Goal: Find specific page/section: Find specific page/section

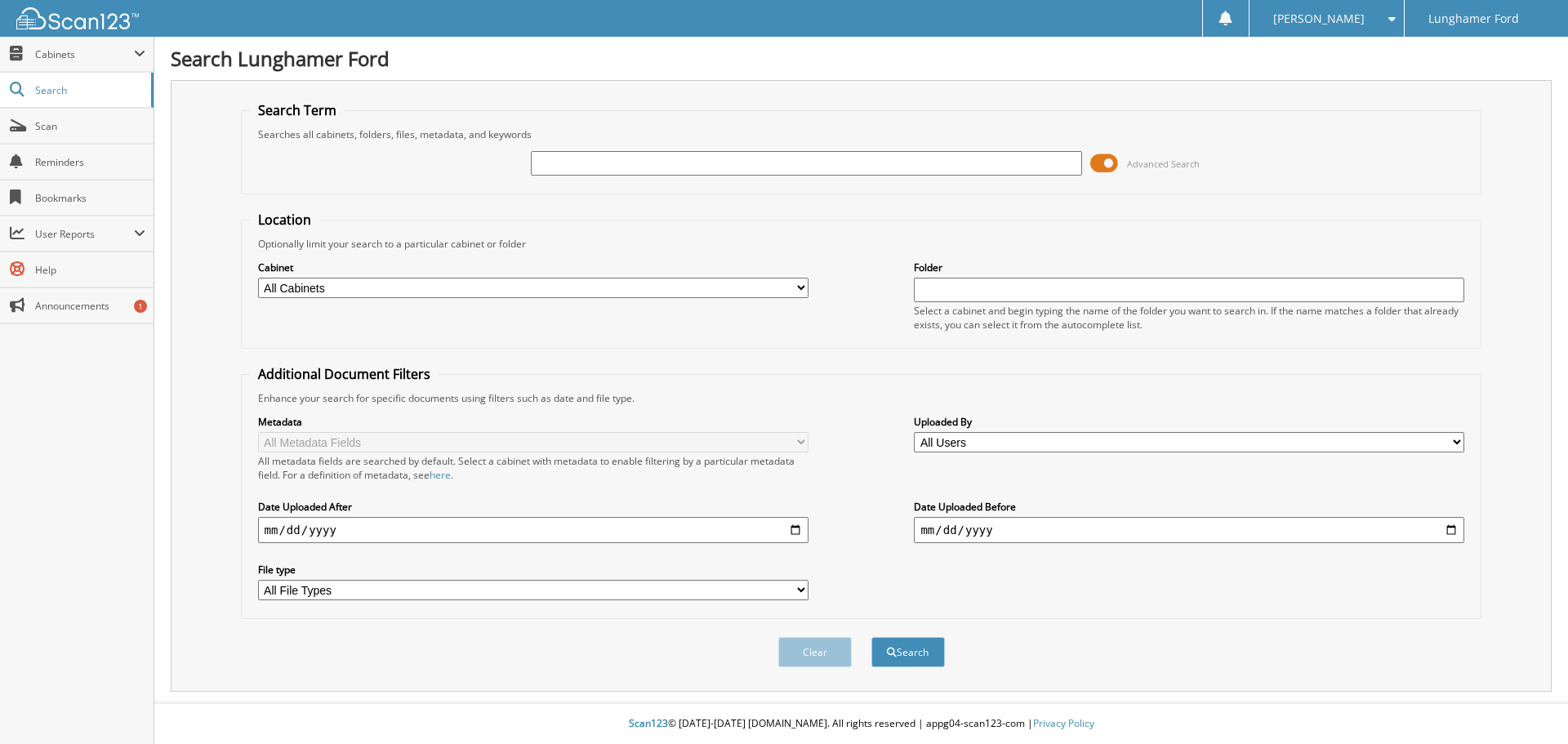
click at [552, 160] on input "text" at bounding box center [806, 164] width 551 height 25
type input "52579"
click at [872, 637] on button "Search" at bounding box center [908, 652] width 73 height 30
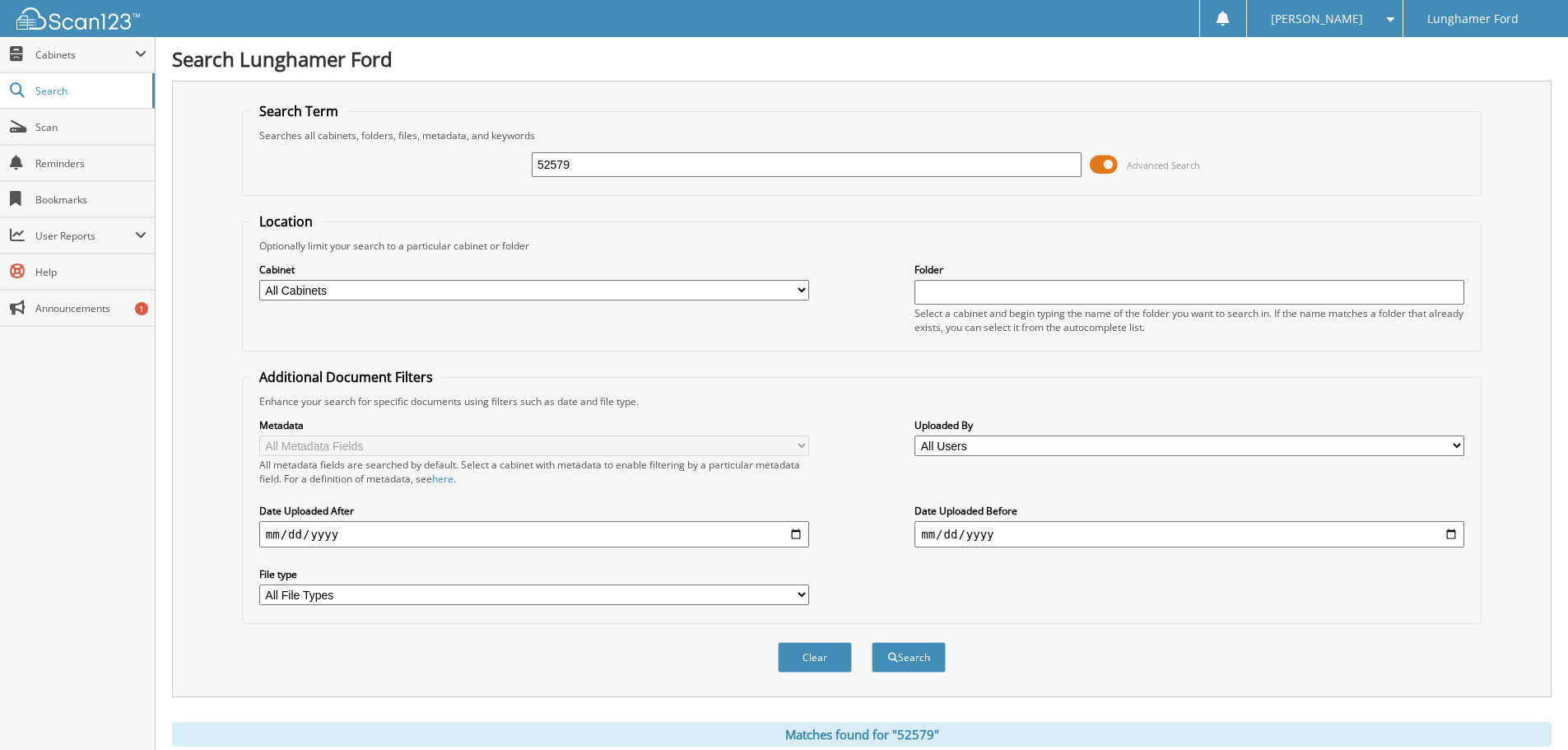
click at [383, 286] on select "All Cabinets CAR DEALS - AUTOMATE CAR DEALS - CDK PARTS INVOICES SERVICE RO Nee…" at bounding box center [534, 290] width 550 height 21
select select "42245"
click at [260, 280] on select "All Cabinets CAR DEALS - AUTOMATE CAR DEALS - CDK PARTS INVOICES SERVICE RO Nee…" at bounding box center [534, 290] width 550 height 21
click at [903, 662] on button "Search" at bounding box center [908, 657] width 74 height 31
click at [563, 291] on select "All Cabinets CAR DEALS - AUTOMATE CAR DEALS - CDK PARTS INVOICES SERVICE RO Nee…" at bounding box center [534, 290] width 550 height 21
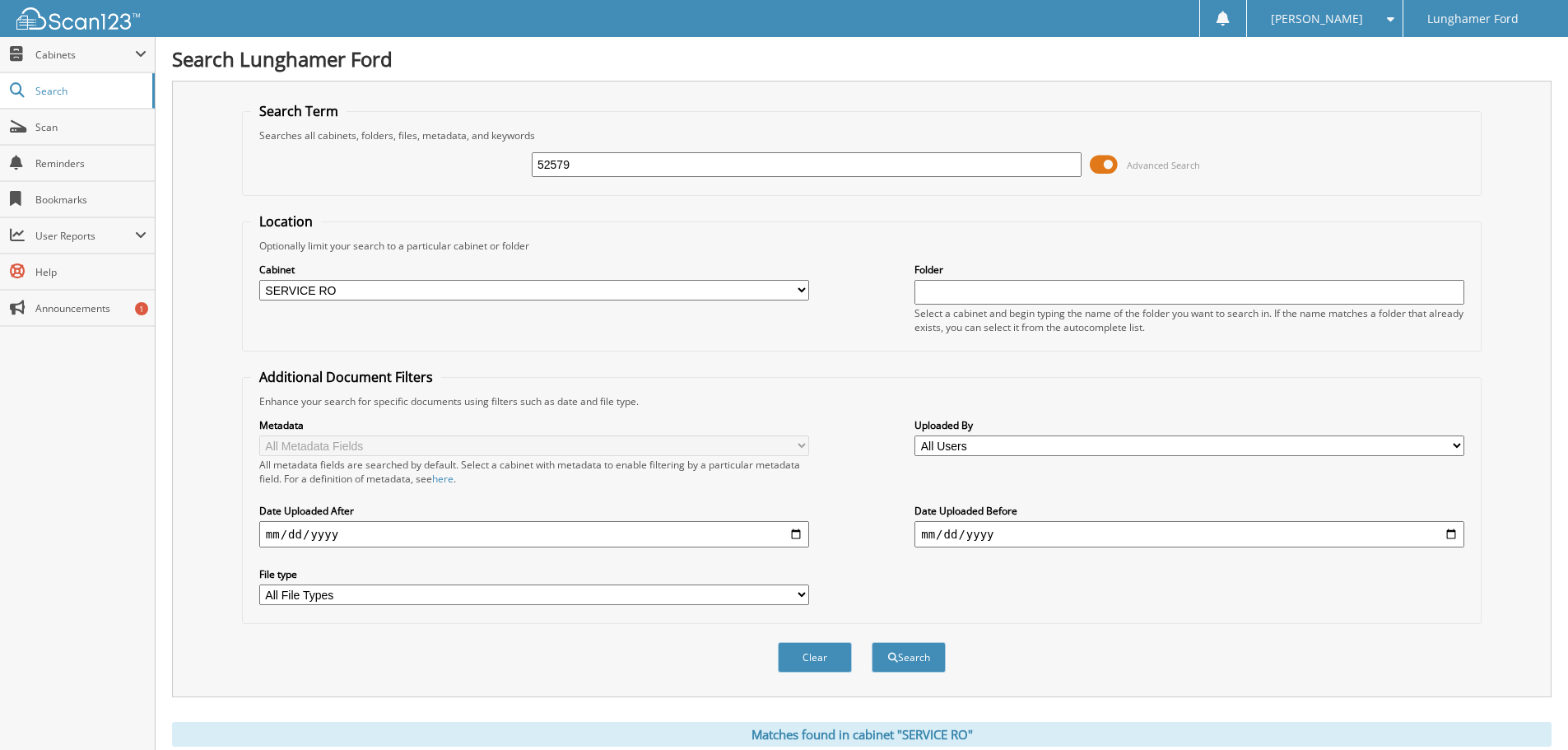
select select "42247"
click at [260, 280] on select "All Cabinets CAR DEALS - AUTOMATE CAR DEALS - CDK PARTS INVOICES SERVICE RO Nee…" at bounding box center [534, 290] width 550 height 21
click at [919, 653] on button "Search" at bounding box center [908, 657] width 74 height 31
click at [399, 295] on select "All Cabinets CAR DEALS - AUTOMATE CAR DEALS - CDK PARTS INVOICES SERVICE RO Nee…" at bounding box center [534, 290] width 550 height 21
select select "42245"
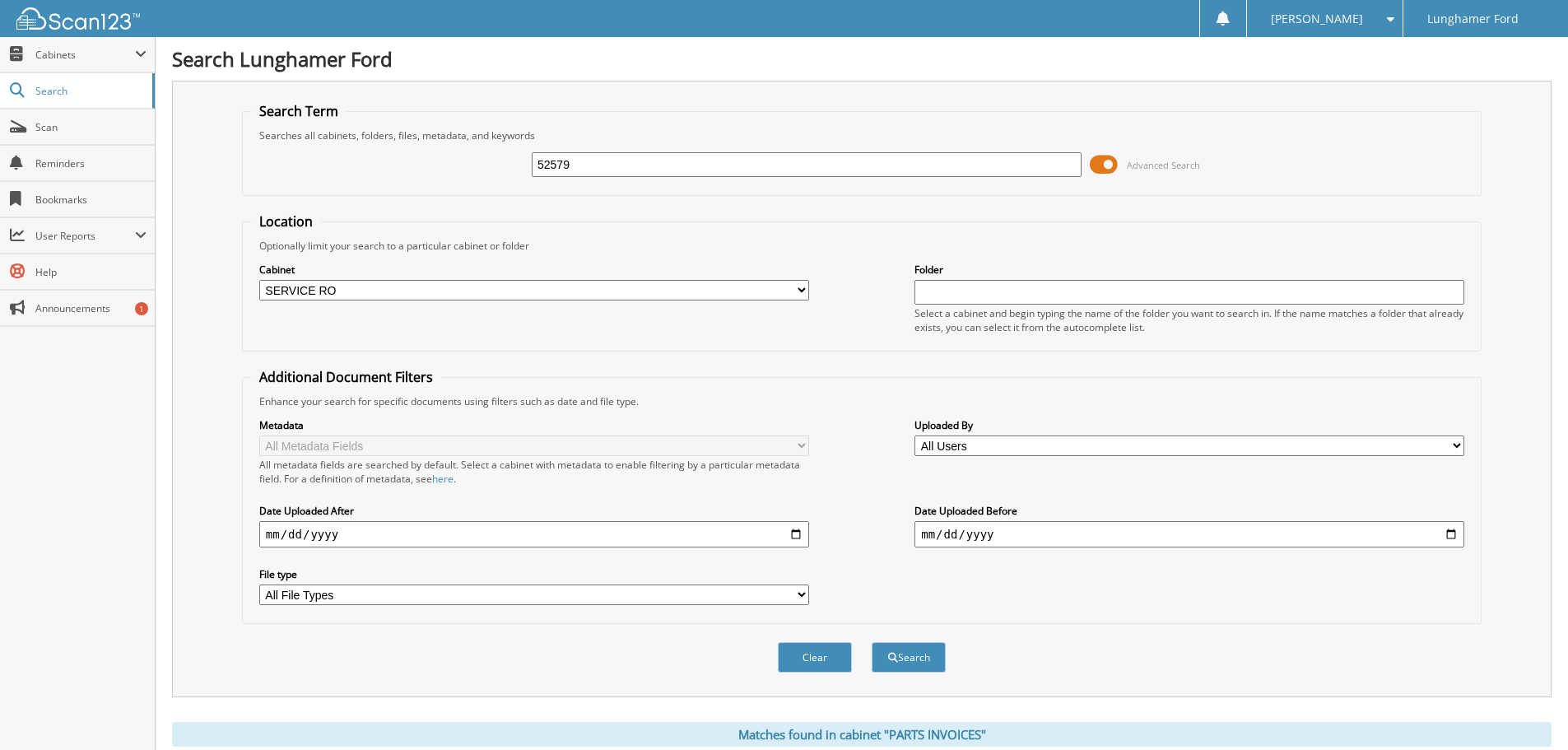
click at [260, 280] on select "All Cabinets CAR DEALS - AUTOMATE CAR DEALS - CDK PARTS INVOICES SERVICE RO Nee…" at bounding box center [534, 290] width 550 height 21
click at [933, 660] on button "Search" at bounding box center [908, 657] width 74 height 31
drag, startPoint x: 582, startPoint y: 167, endPoint x: 489, endPoint y: 166, distance: 93.0
click at [489, 166] on div "52579 Advanced Search" at bounding box center [862, 165] width 1221 height 45
type input "51943"
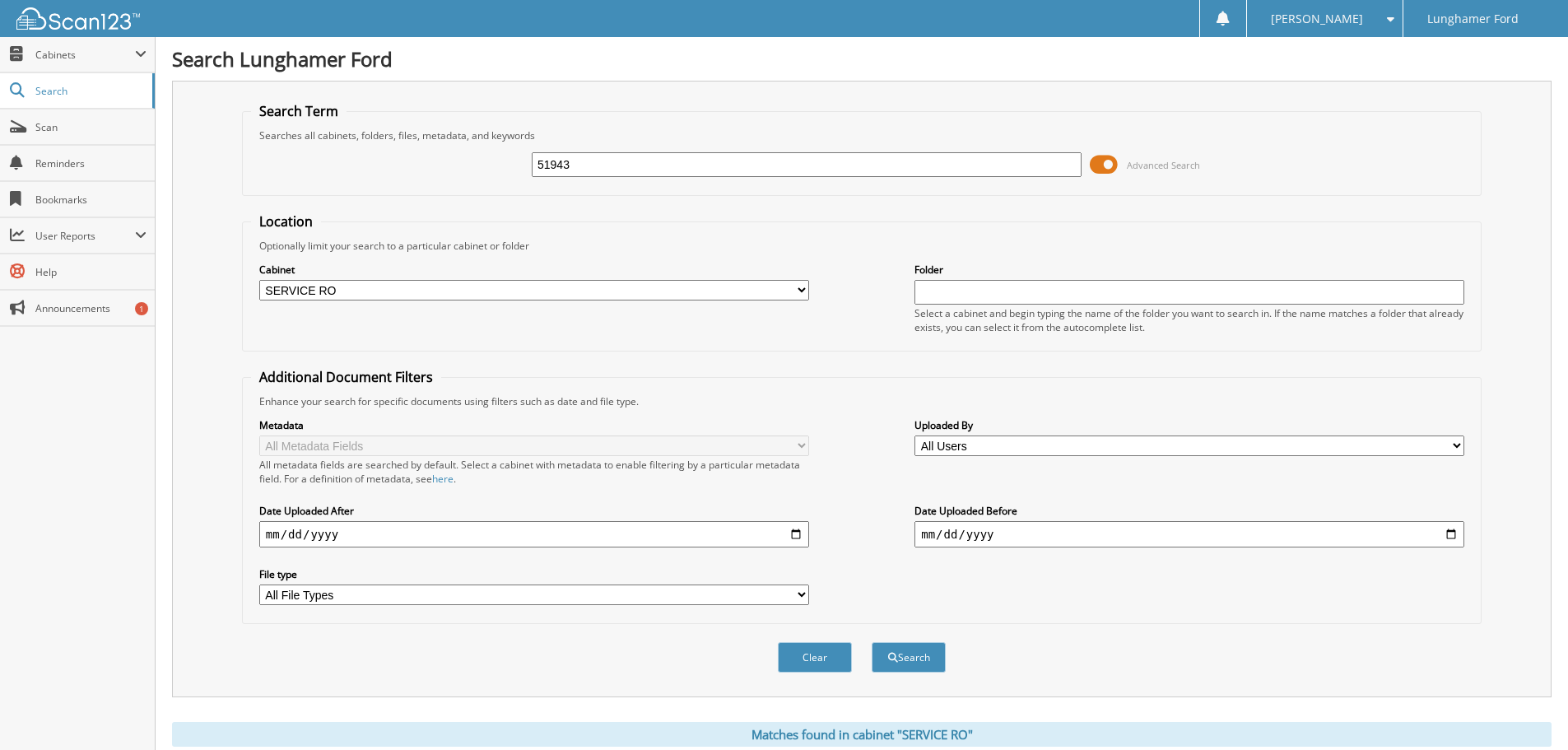
click at [872, 642] on button "Search" at bounding box center [908, 657] width 74 height 31
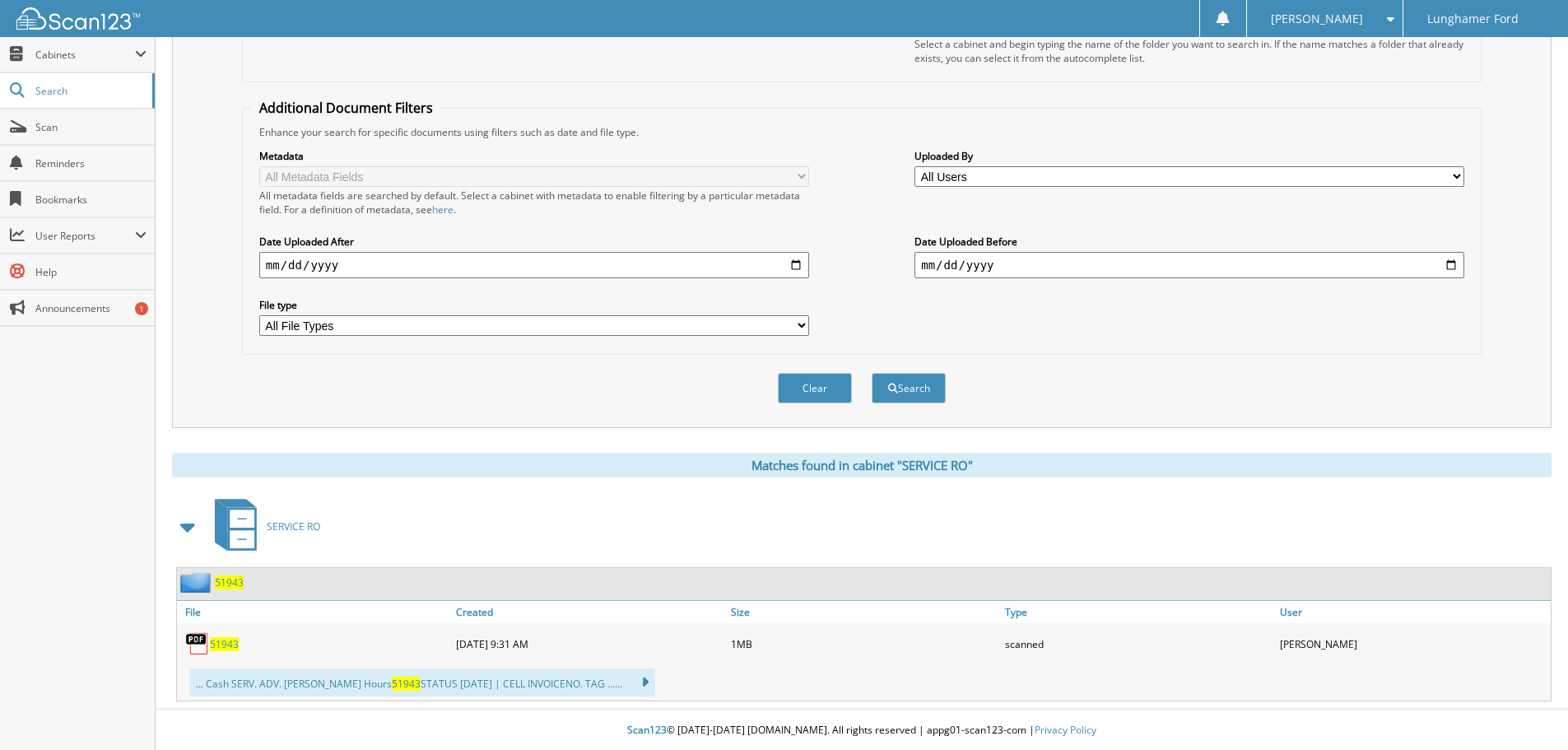
scroll to position [270, 0]
click at [227, 645] on span "51943" at bounding box center [224, 643] width 29 height 14
